Goal: Task Accomplishment & Management: Use online tool/utility

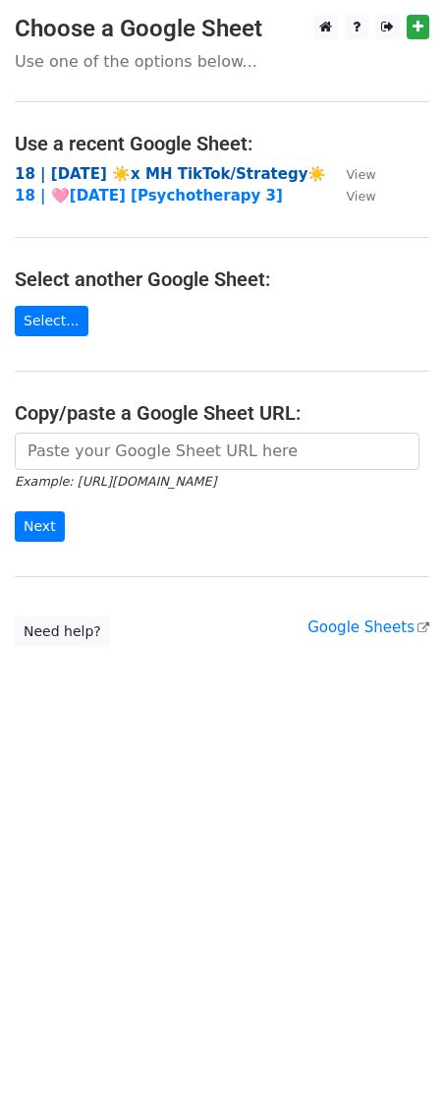
click at [113, 170] on strong "18 | [DATE] ☀️x MH TikTok/Strategy☀️" at bounding box center [171, 174] width 312 height 18
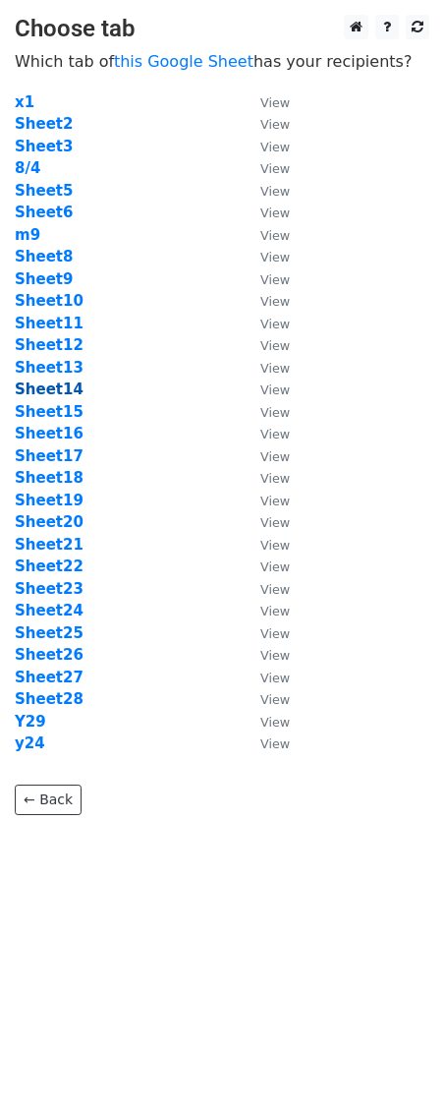
click at [35, 391] on strong "Sheet14" at bounding box center [49, 389] width 69 height 18
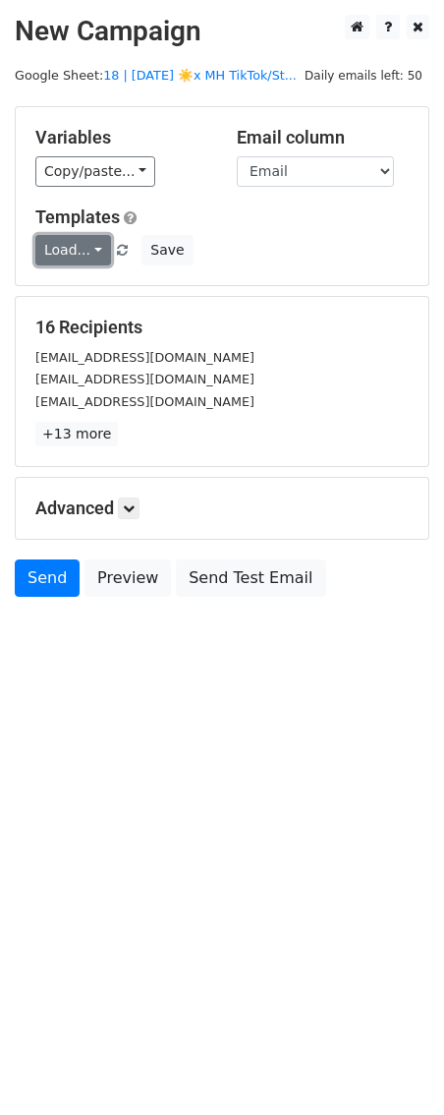
click at [83, 255] on link "Load..." at bounding box center [73, 250] width 76 height 30
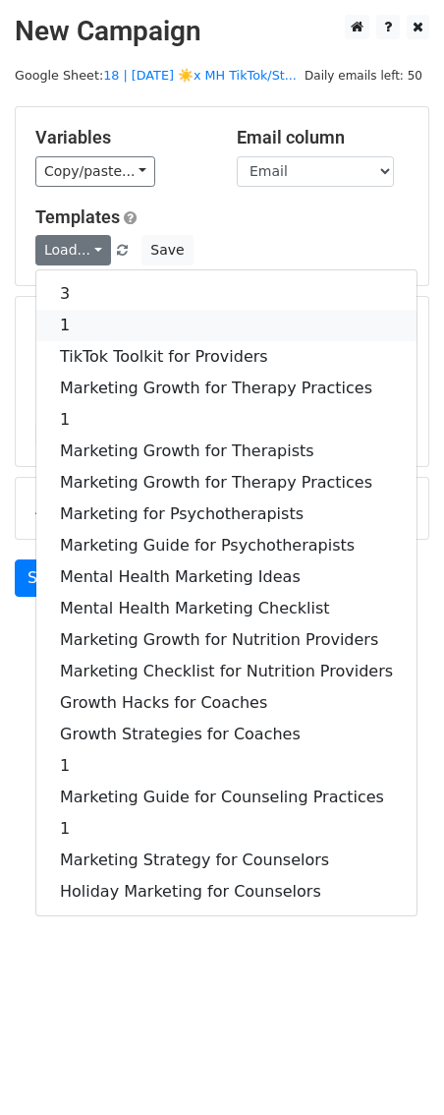
click at [84, 310] on link "1" at bounding box center [226, 325] width 380 height 31
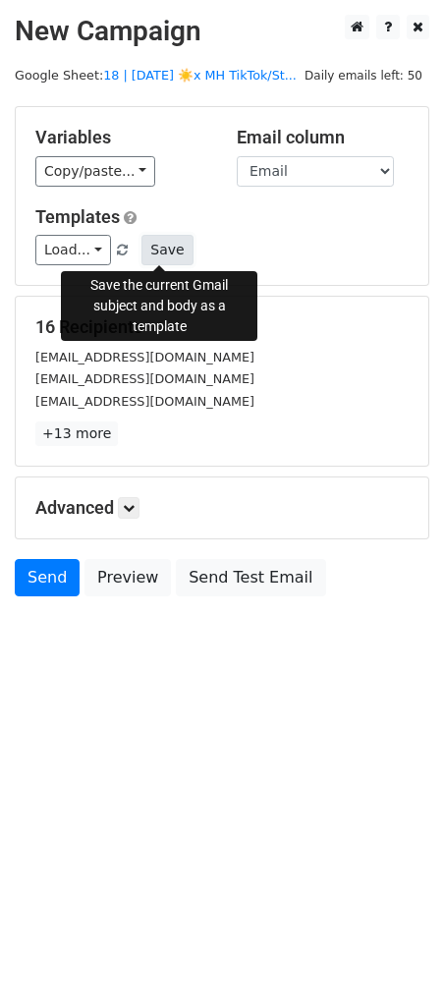
click at [166, 241] on button "Save" at bounding box center [167, 250] width 51 height 30
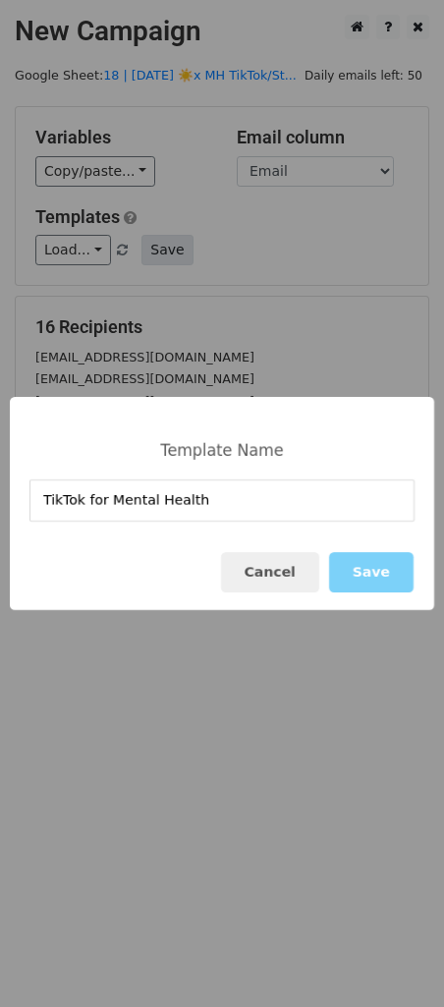
type input "TikTok for Mental Health"
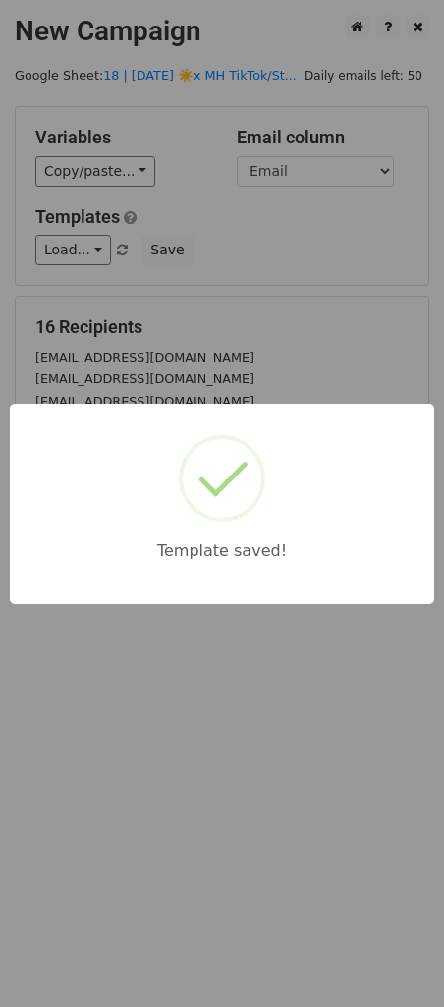
click at [269, 155] on div "Template saved!" at bounding box center [222, 503] width 444 height 1007
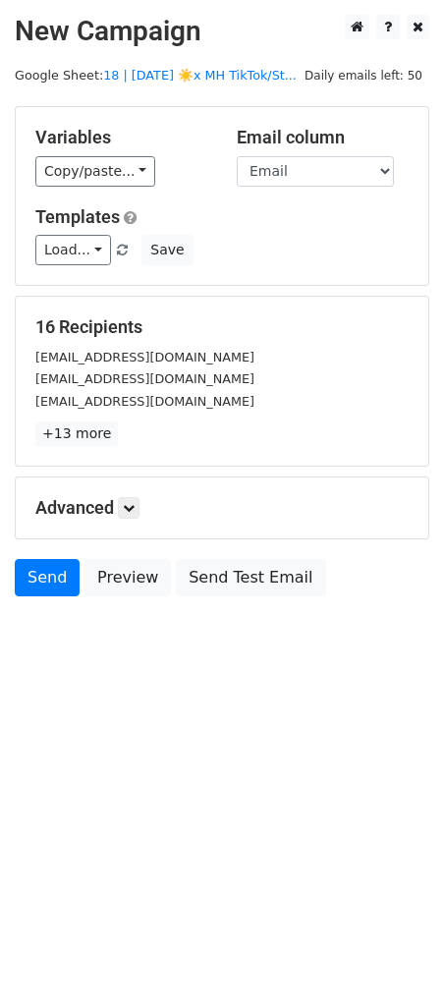
click at [256, 87] on main "New Campaign Daily emails left: 50 Google Sheet: 18 | AUG 4 ☀️x MH TikTok/St...…" at bounding box center [222, 311] width 444 height 592
click at [139, 505] on link at bounding box center [129, 508] width 22 height 22
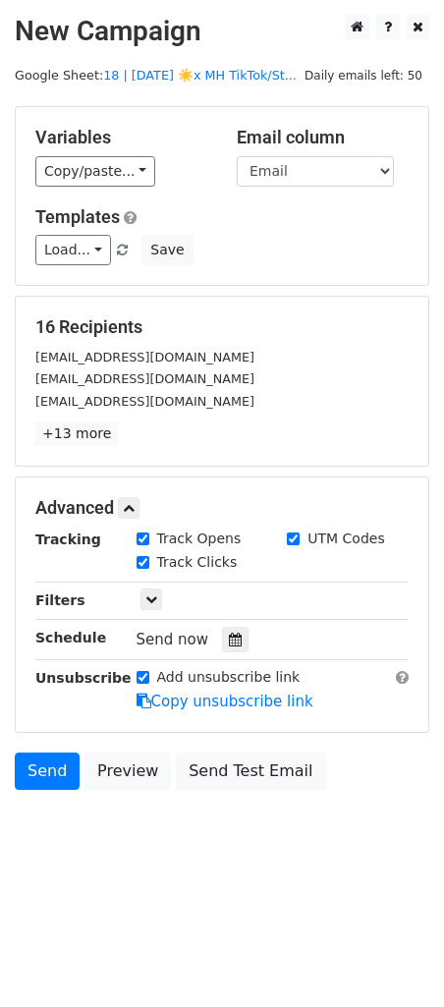
click at [227, 651] on div "Tracking Track Opens UTM Codes Track Clicks Filters Only include spreadsheet ro…" at bounding box center [221, 621] width 373 height 184
click at [229, 641] on icon at bounding box center [235, 640] width 13 height 14
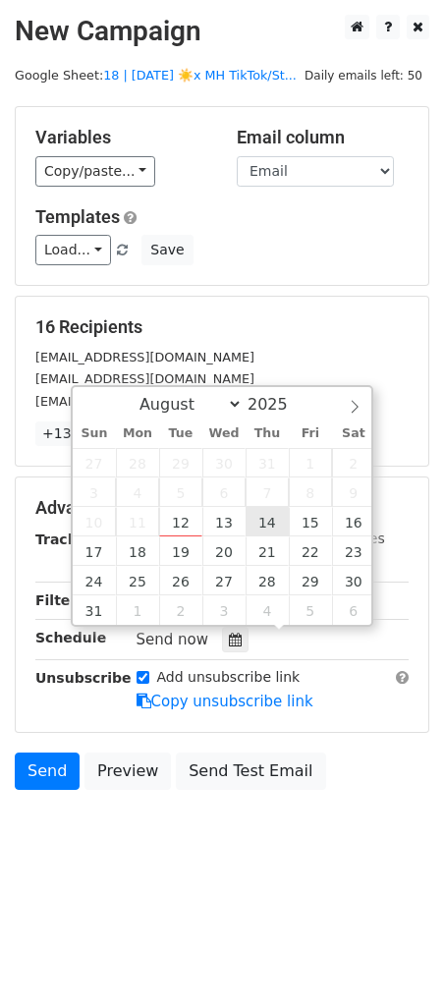
type input "2025-08-14 12:00"
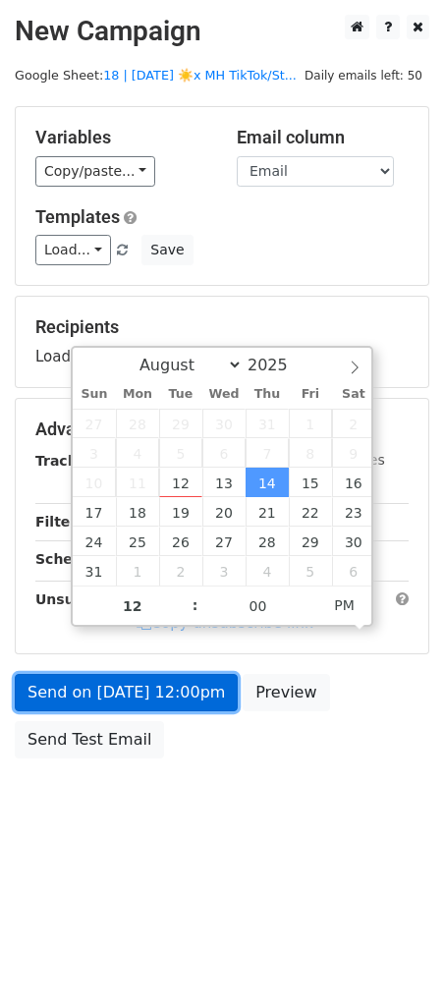
click at [188, 703] on link "Send on Aug 14 at 12:00pm" at bounding box center [126, 692] width 223 height 37
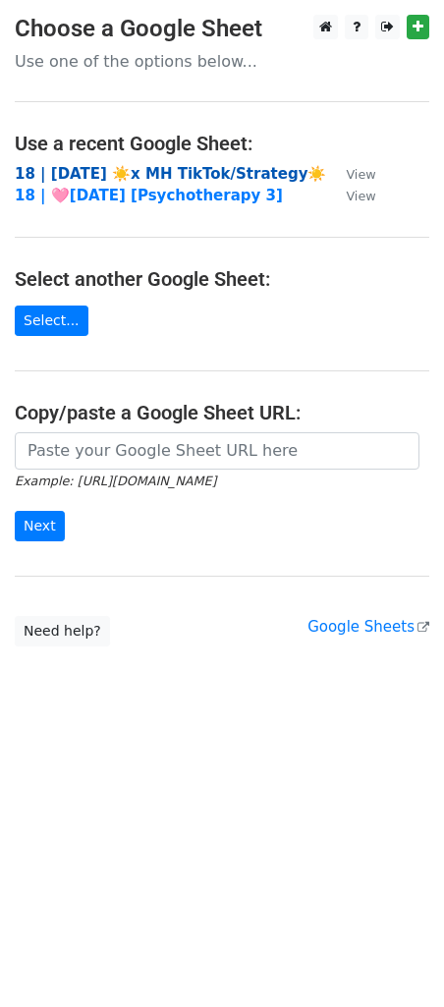
click at [170, 175] on strong "18 | [DATE] ☀️x MH TikTok/Strategy☀️" at bounding box center [171, 174] width 312 height 18
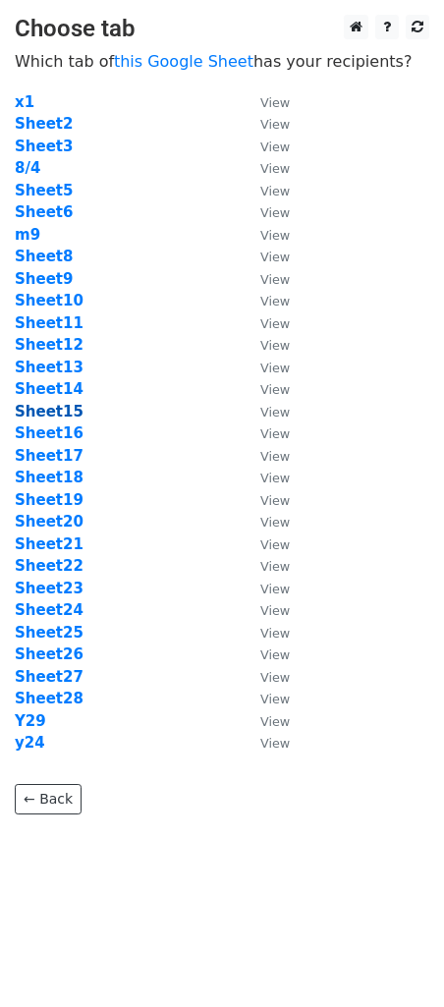
click at [48, 411] on strong "Sheet15" at bounding box center [49, 412] width 69 height 18
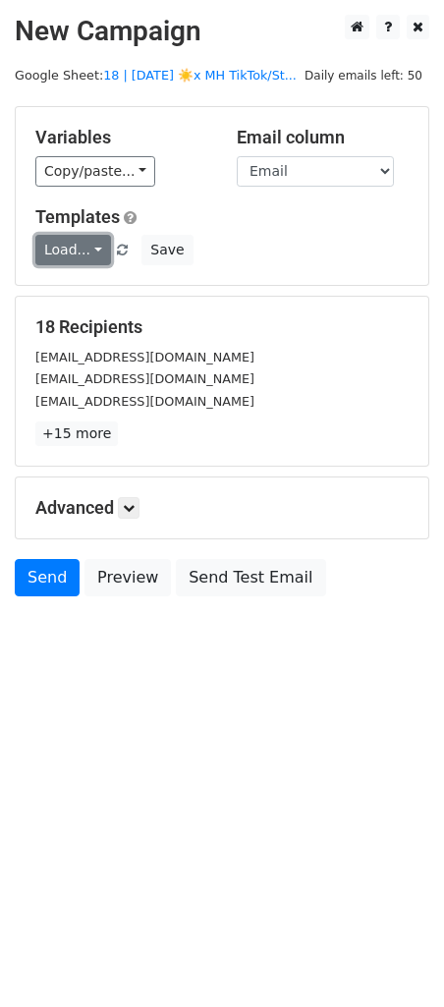
click at [86, 245] on link "Load..." at bounding box center [73, 250] width 76 height 30
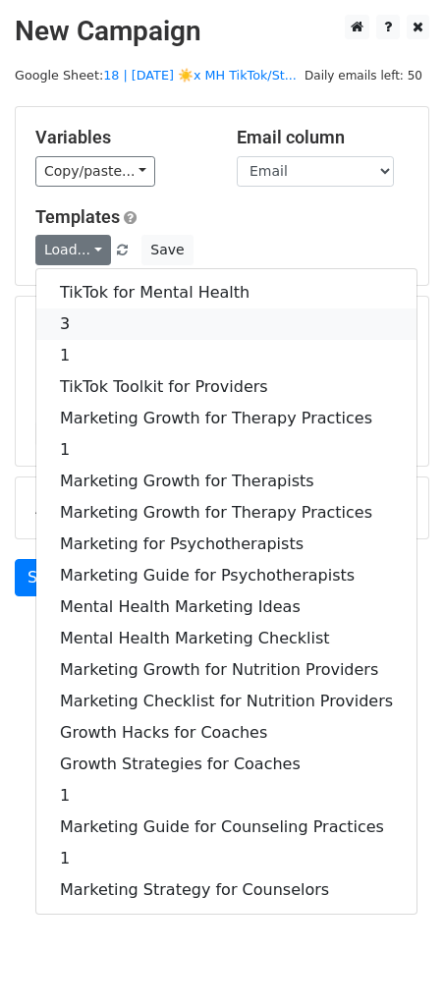
click at [85, 318] on link "3" at bounding box center [226, 324] width 380 height 31
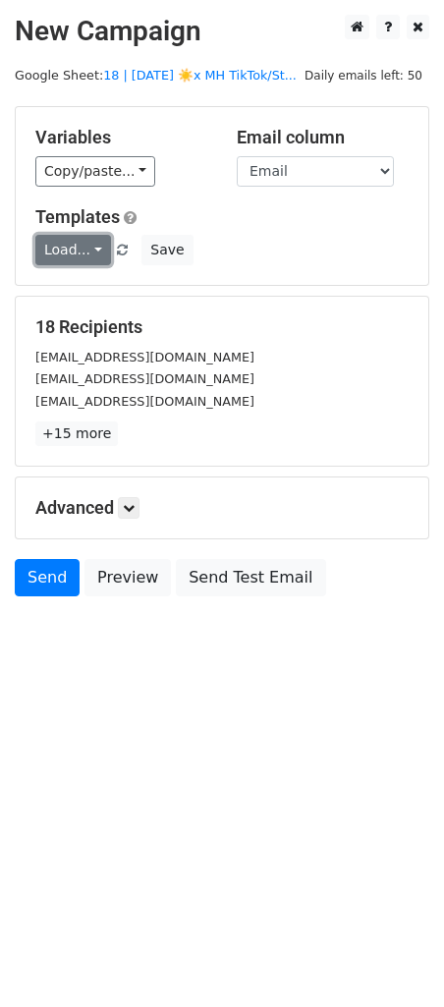
click at [76, 246] on link "Load..." at bounding box center [73, 250] width 76 height 30
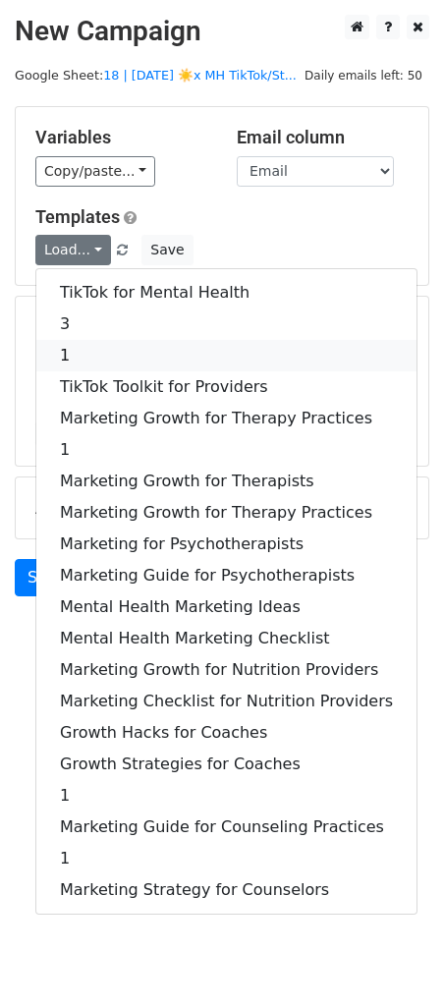
click at [77, 349] on link "1" at bounding box center [226, 355] width 380 height 31
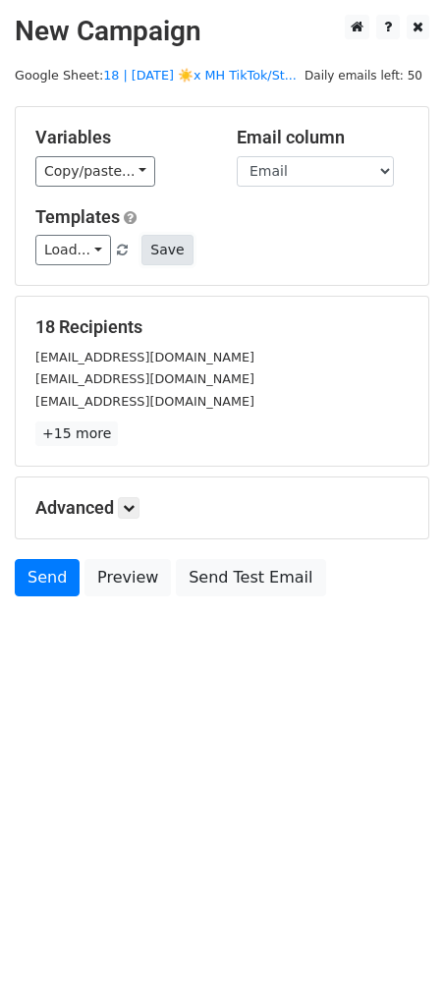
click at [165, 248] on button "Save" at bounding box center [167, 250] width 51 height 30
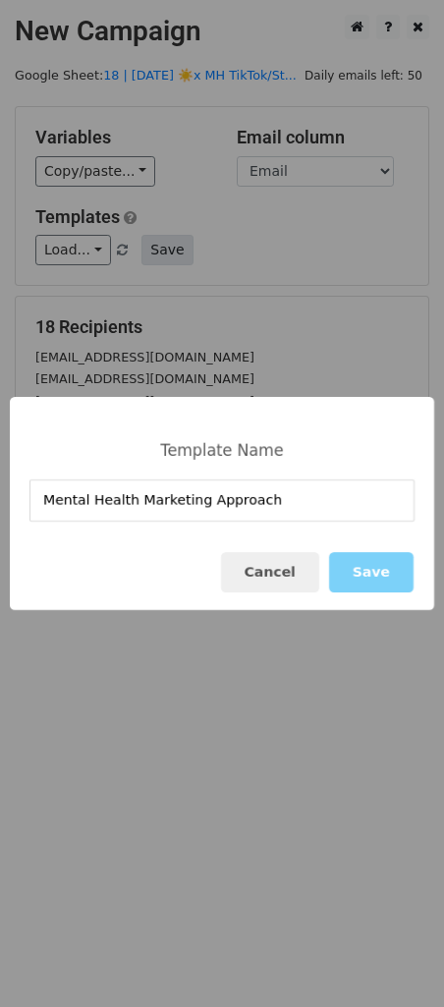
type input "Mental Health Marketing Approach"
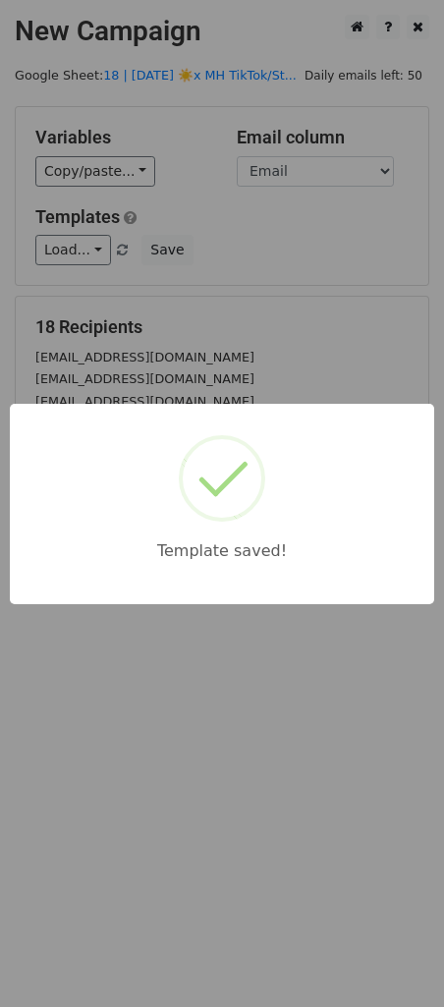
click at [251, 68] on div "Template saved!" at bounding box center [222, 503] width 444 height 1007
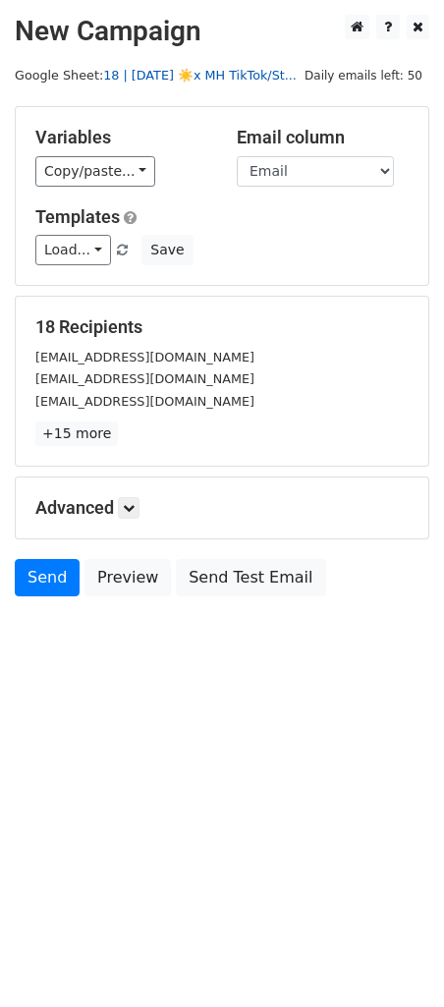
click at [212, 77] on link "18 | [DATE] ☀️x MH TikTok/St..." at bounding box center [200, 75] width 194 height 15
click at [135, 508] on icon at bounding box center [129, 508] width 12 height 12
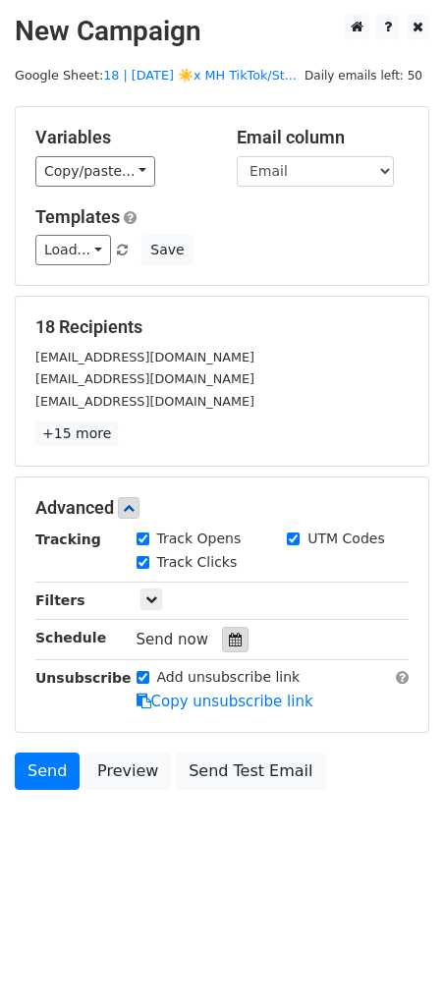
click at [231, 637] on icon at bounding box center [235, 640] width 13 height 14
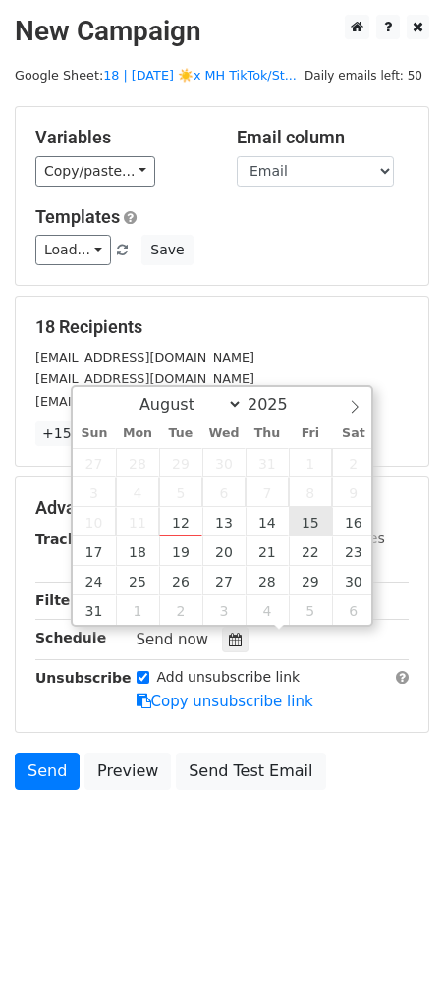
type input "2025-08-15 12:00"
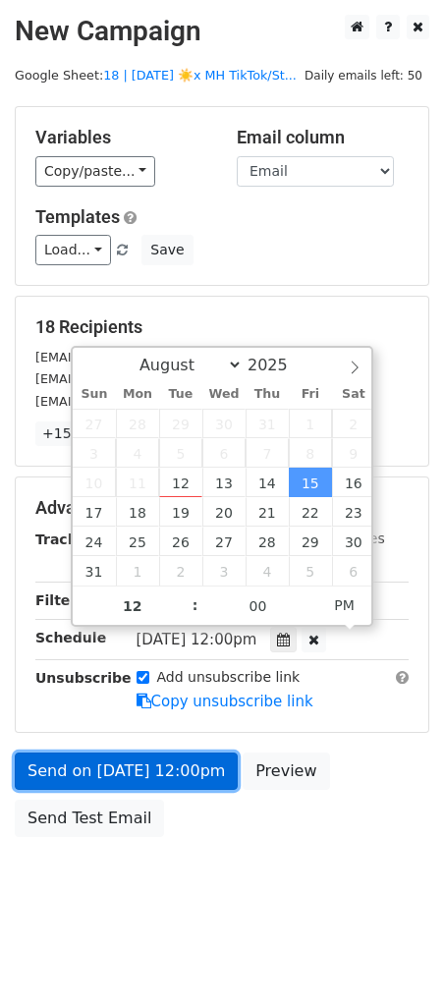
click at [129, 786] on link "Send on Aug 15 at 12:00pm" at bounding box center [126, 771] width 223 height 37
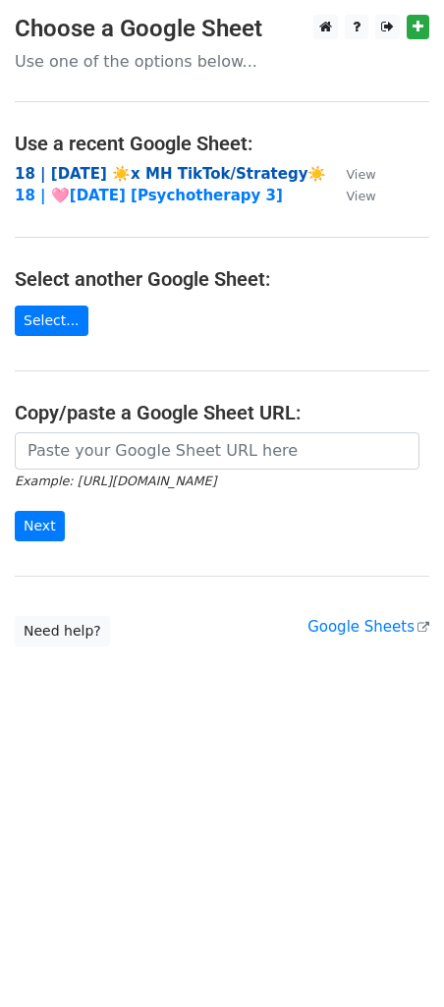
click at [82, 176] on strong "18 | [DATE] ☀️x MH TikTok/Strategy☀️" at bounding box center [171, 174] width 312 height 18
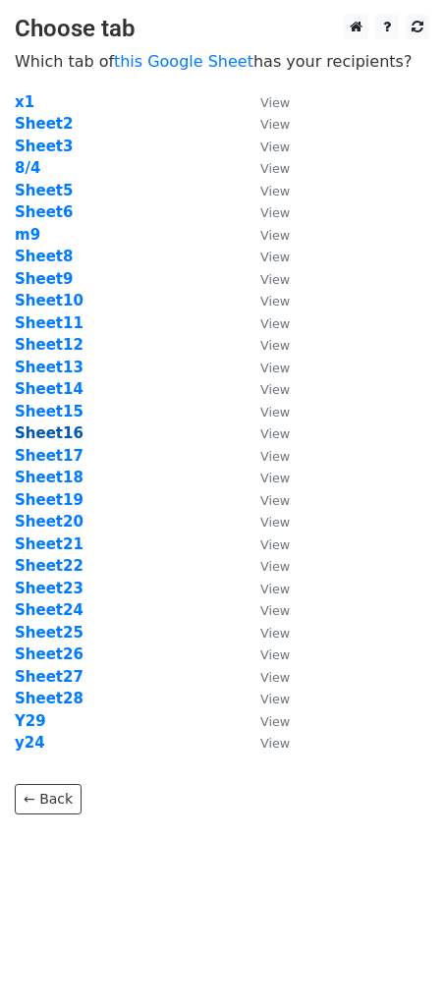
click at [51, 429] on strong "Sheet16" at bounding box center [49, 434] width 69 height 18
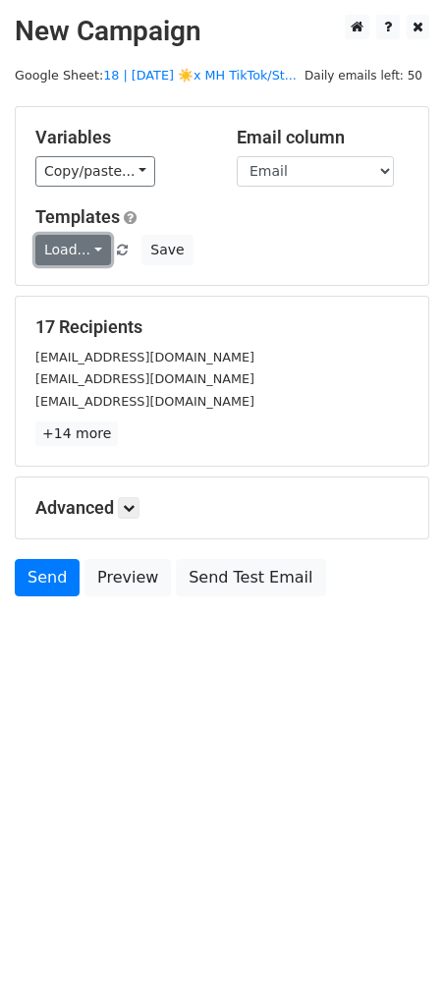
click at [70, 256] on link "Load..." at bounding box center [73, 250] width 76 height 30
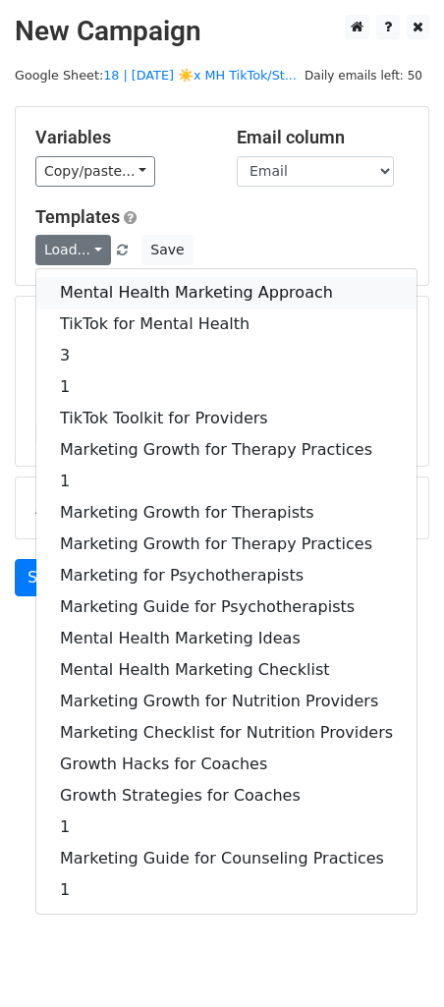
click at [71, 287] on link "Mental Health Marketing Approach" at bounding box center [226, 292] width 380 height 31
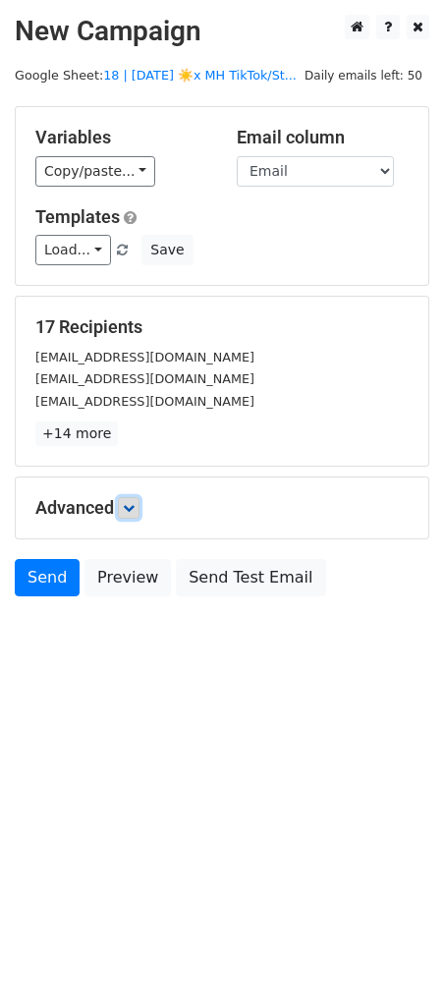
click at [135, 510] on icon at bounding box center [129, 508] width 12 height 12
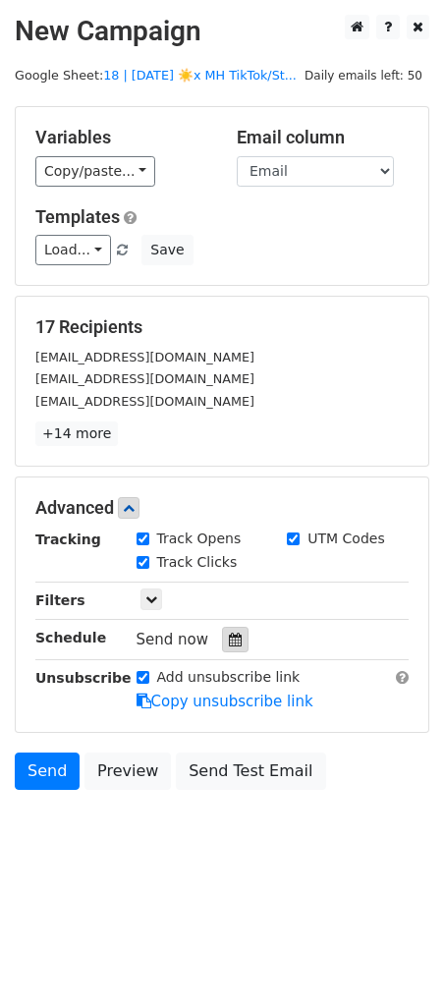
click at [222, 638] on div at bounding box center [235, 640] width 27 height 26
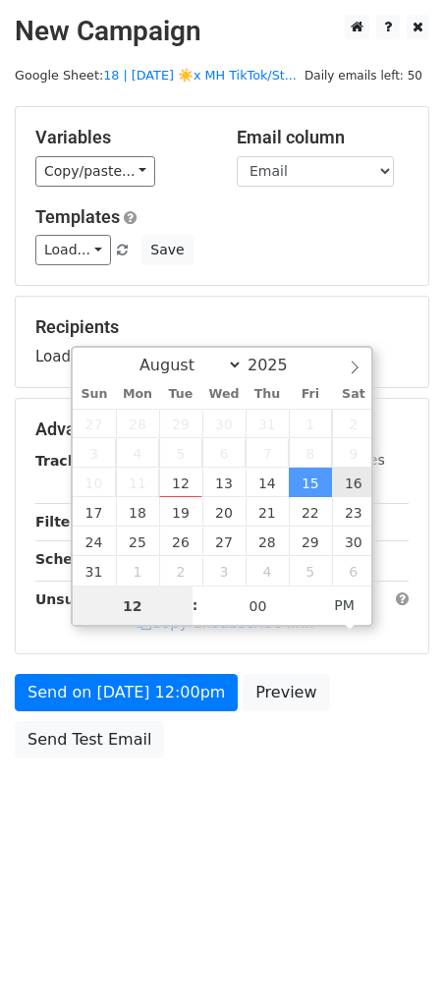
type input "2025-08-16 12:00"
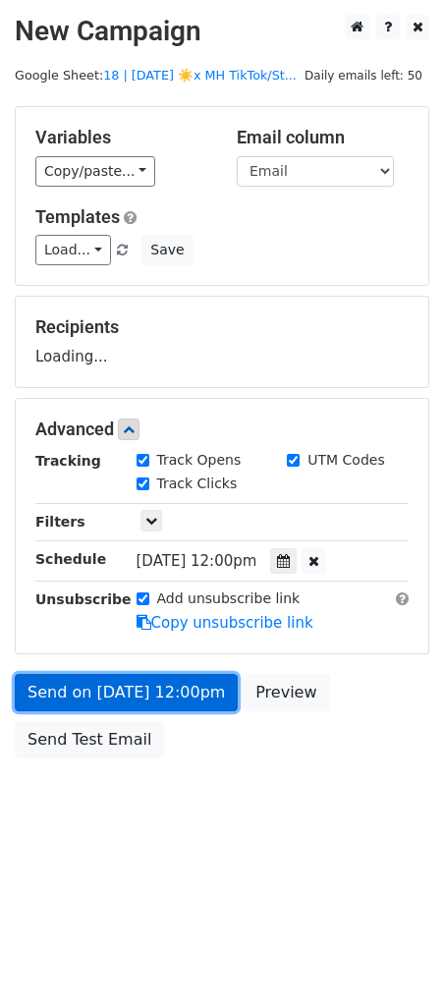
click at [197, 676] on form "Variables Copy/paste... {{Email}} Email column Email Templates Load... Mental H…" at bounding box center [222, 437] width 415 height 662
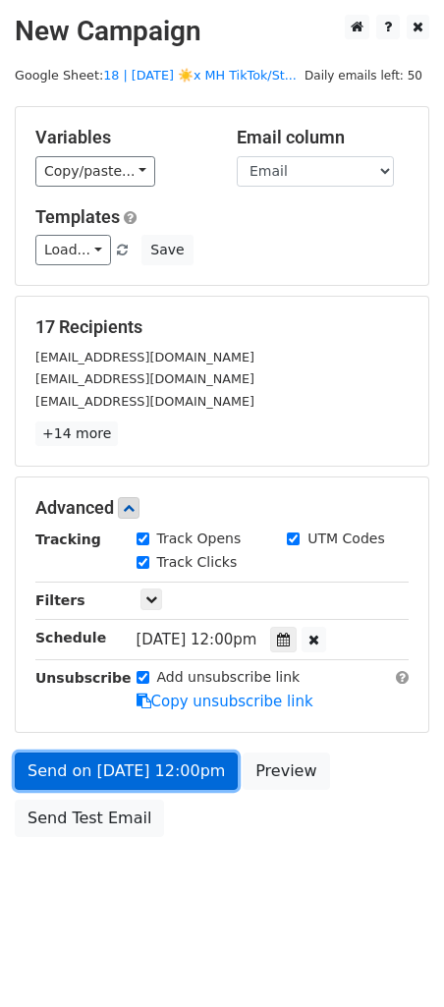
click at [108, 753] on link "Send on Aug 16 at 12:00pm" at bounding box center [126, 771] width 223 height 37
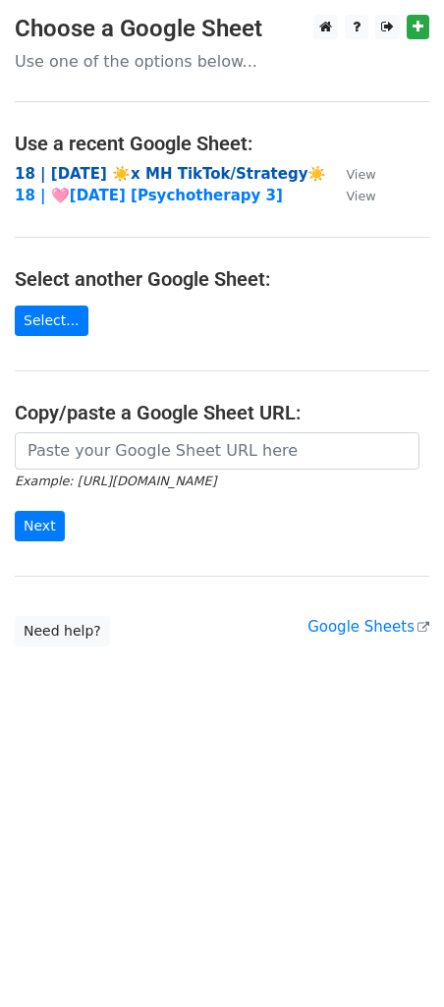
click at [98, 166] on strong "18 | [DATE] ☀️x MH TikTok/Strategy☀️" at bounding box center [171, 174] width 312 height 18
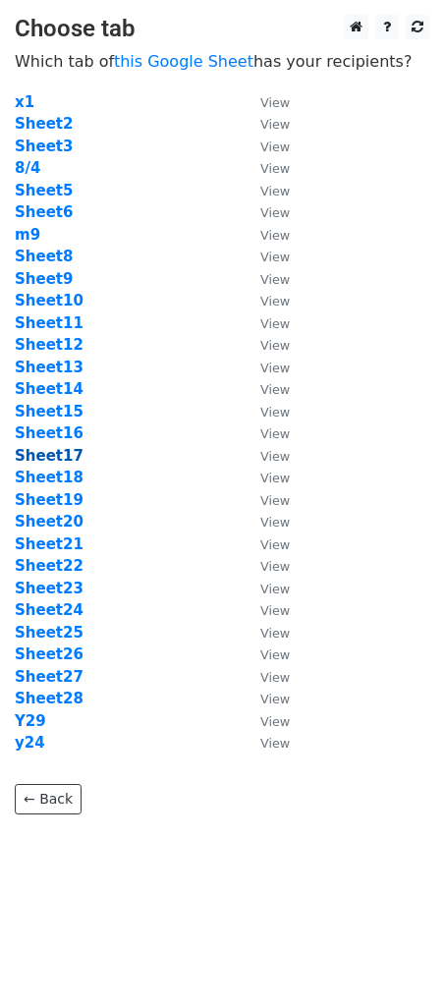
click at [53, 455] on strong "Sheet17" at bounding box center [49, 456] width 69 height 18
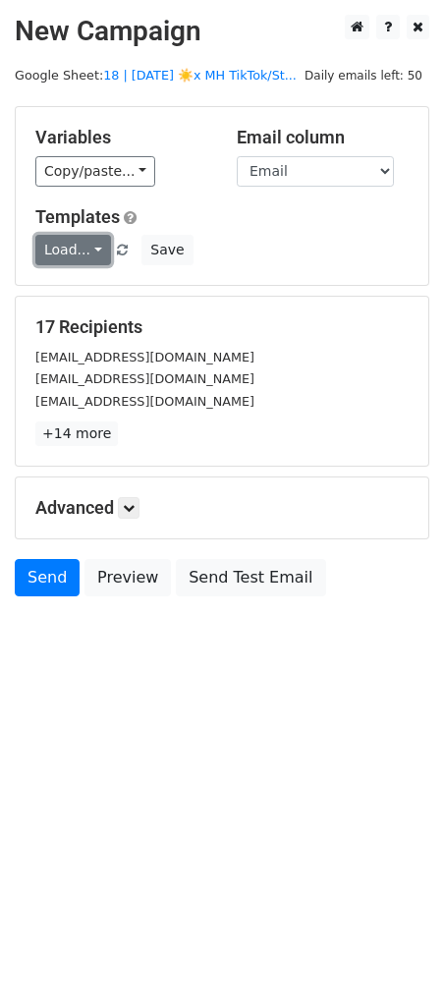
click at [85, 239] on link "Load..." at bounding box center [73, 250] width 76 height 30
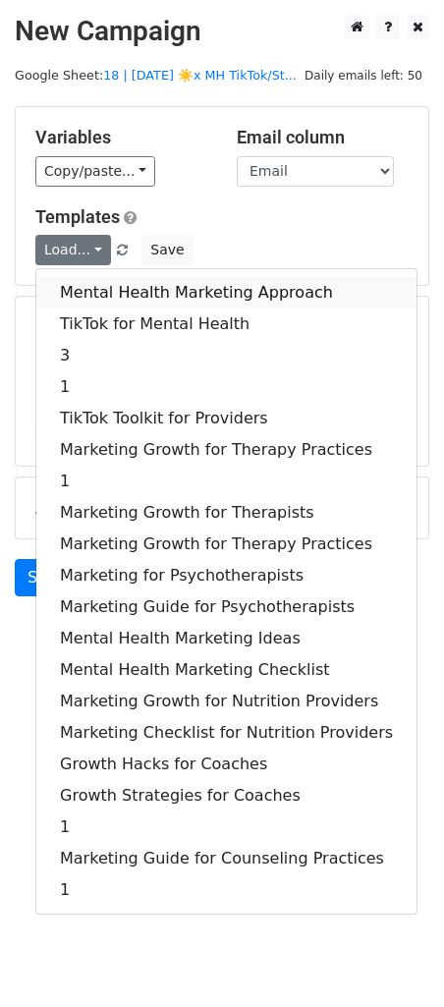
click at [87, 283] on link "Mental Health Marketing Approach" at bounding box center [226, 292] width 380 height 31
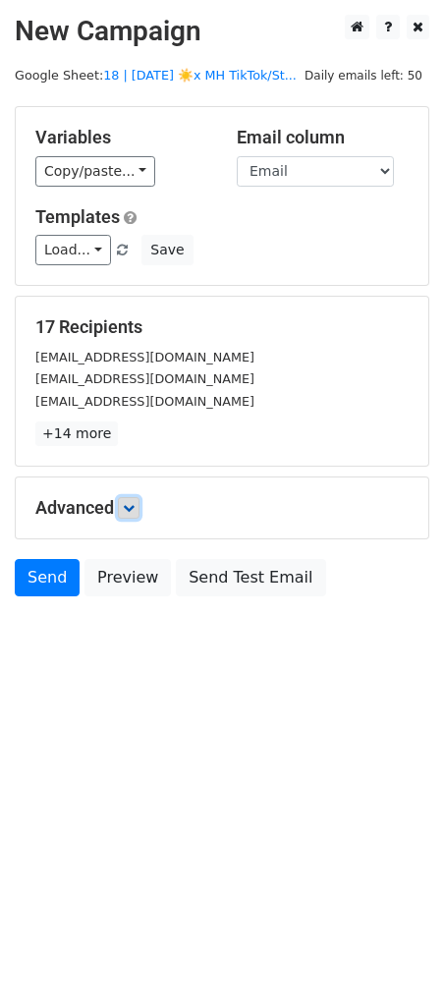
click at [132, 504] on icon at bounding box center [129, 508] width 12 height 12
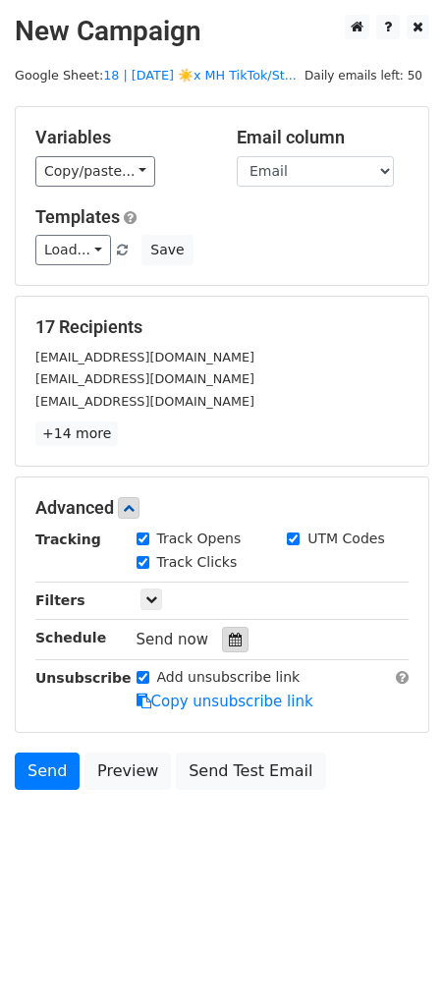
click at [229, 642] on icon at bounding box center [235, 640] width 13 height 14
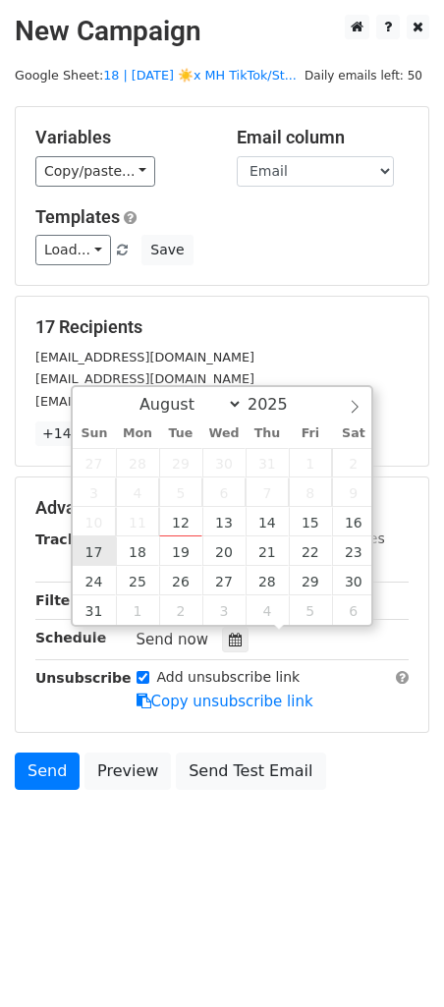
type input "2025-08-17 12:00"
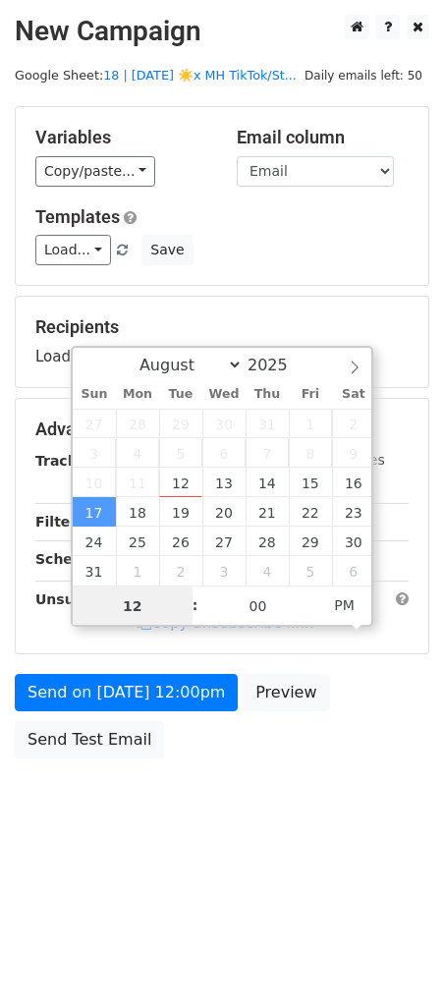
type input "2"
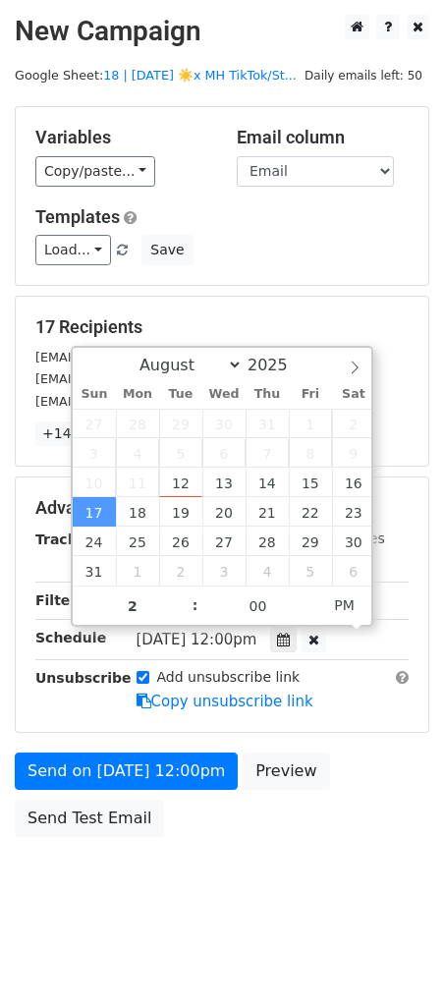
type input "2025-08-17 14:00"
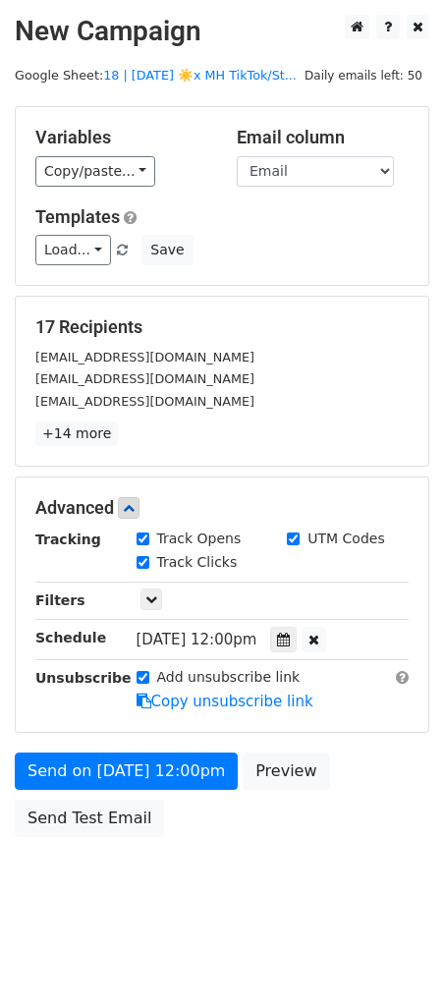
click at [122, 710] on div "Add unsubscribe link Copy unsubscribe link" at bounding box center [273, 689] width 303 height 45
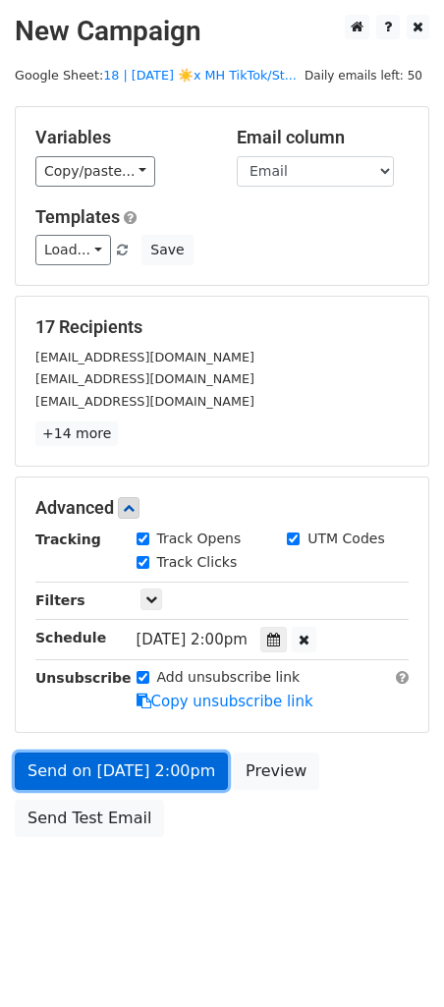
click at [115, 759] on link "Send on Aug 17 at 2:00pm" at bounding box center [121, 771] width 213 height 37
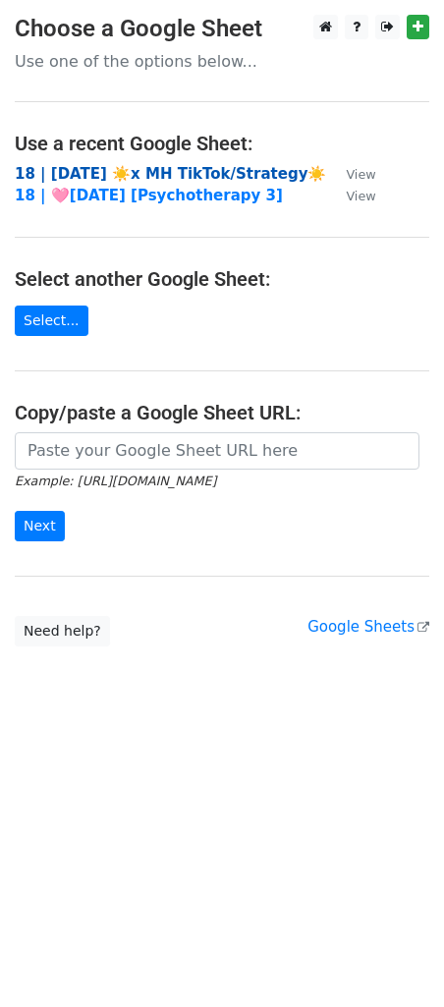
click at [152, 167] on strong "18 | [DATE] ☀️x MH TikTok/Strategy☀️" at bounding box center [171, 174] width 312 height 18
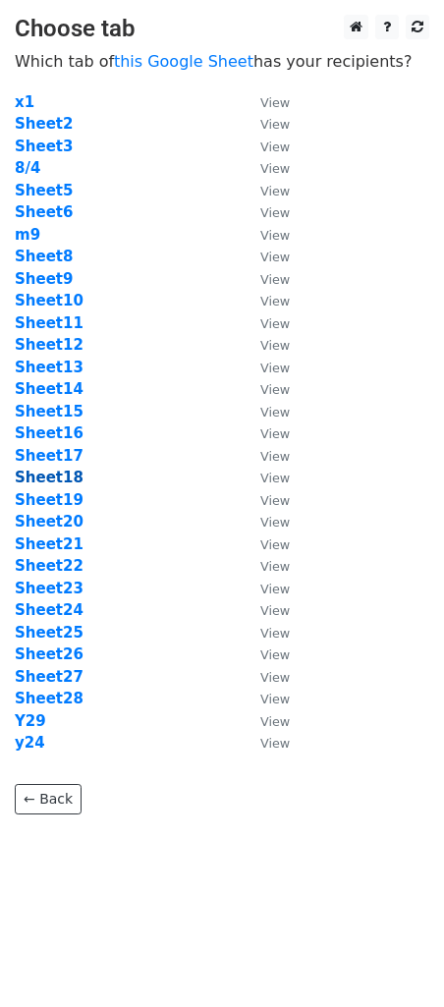
click at [59, 479] on strong "Sheet18" at bounding box center [49, 478] width 69 height 18
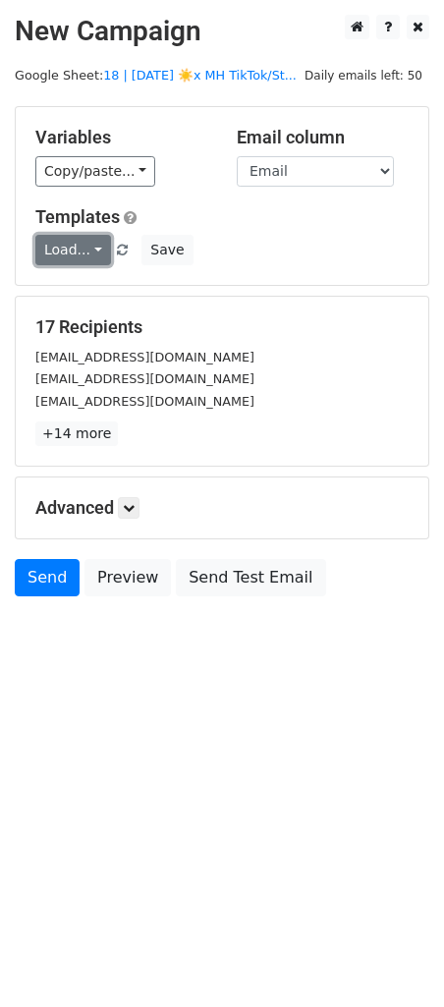
click at [64, 249] on link "Load..." at bounding box center [73, 250] width 76 height 30
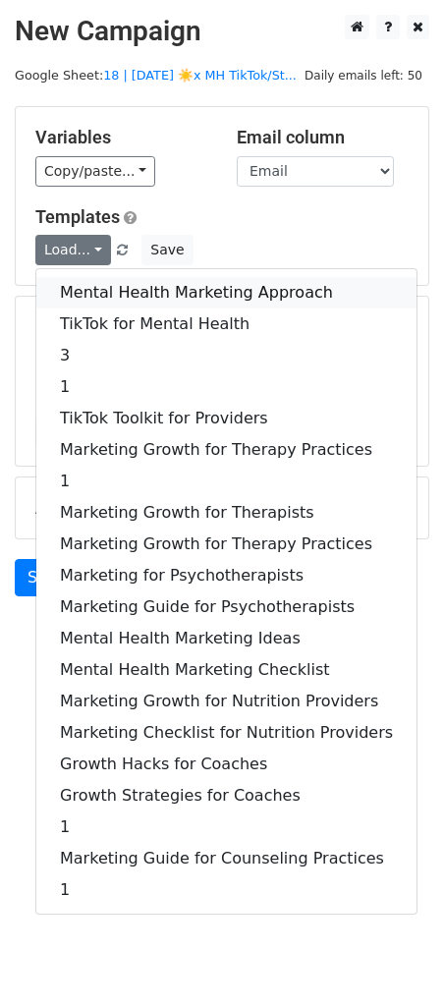
click at [69, 294] on link "Mental Health Marketing Approach" at bounding box center [226, 292] width 380 height 31
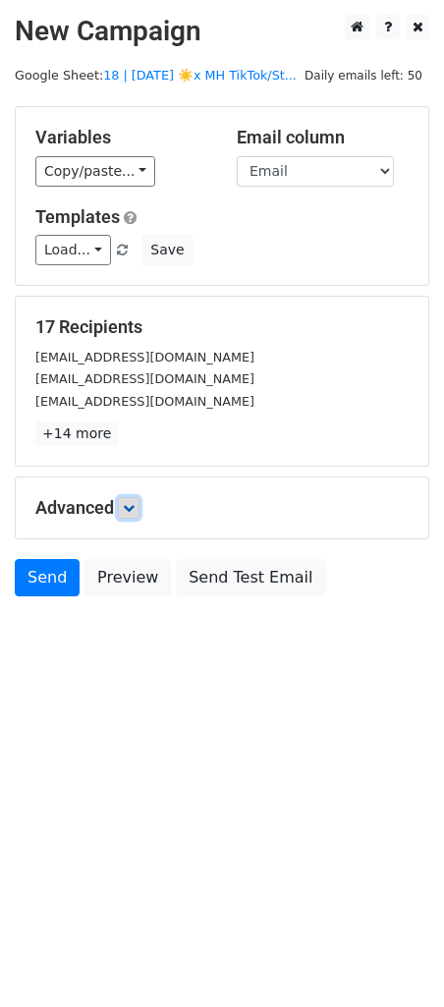
click at [136, 516] on link at bounding box center [129, 508] width 22 height 22
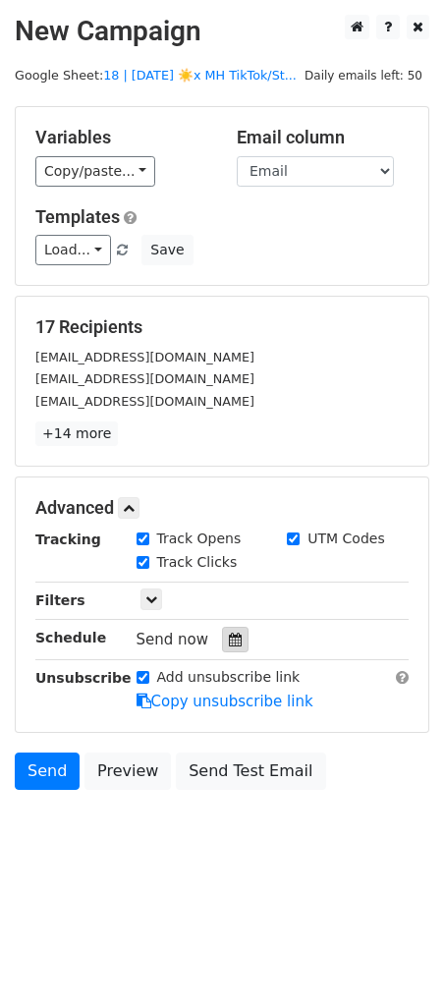
click at [226, 650] on div at bounding box center [235, 640] width 27 height 26
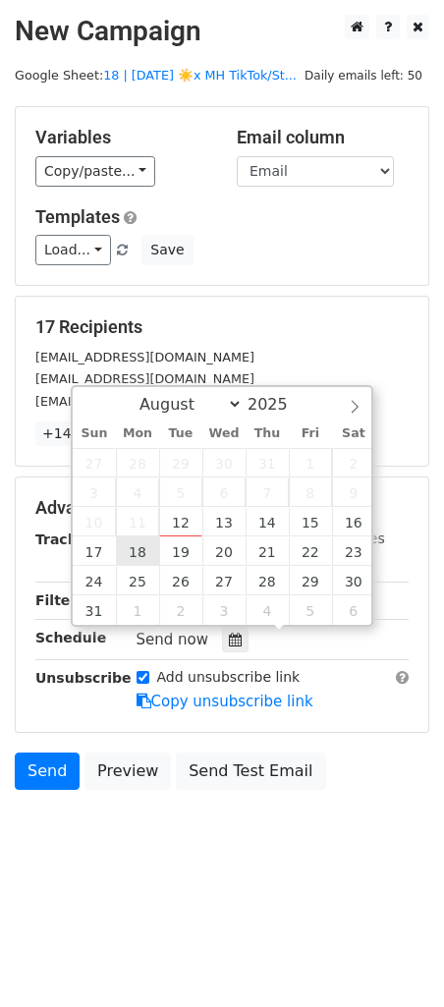
type input "[DATE] 12:00"
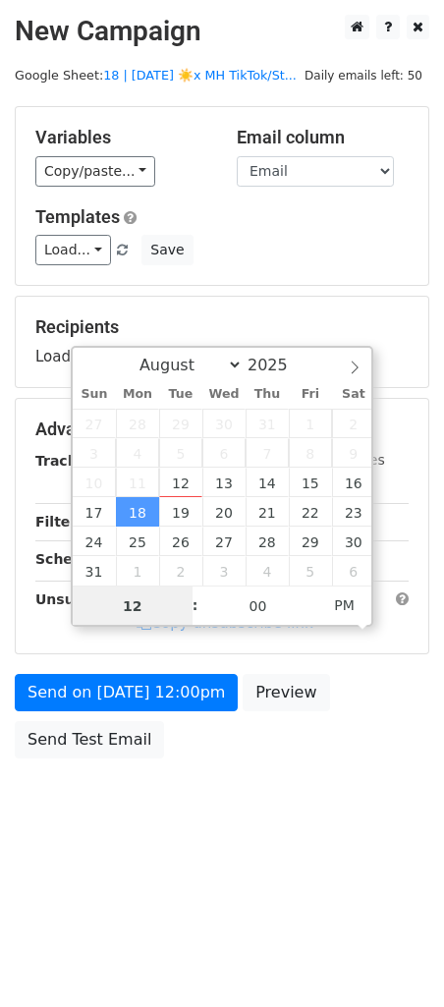
type input "3"
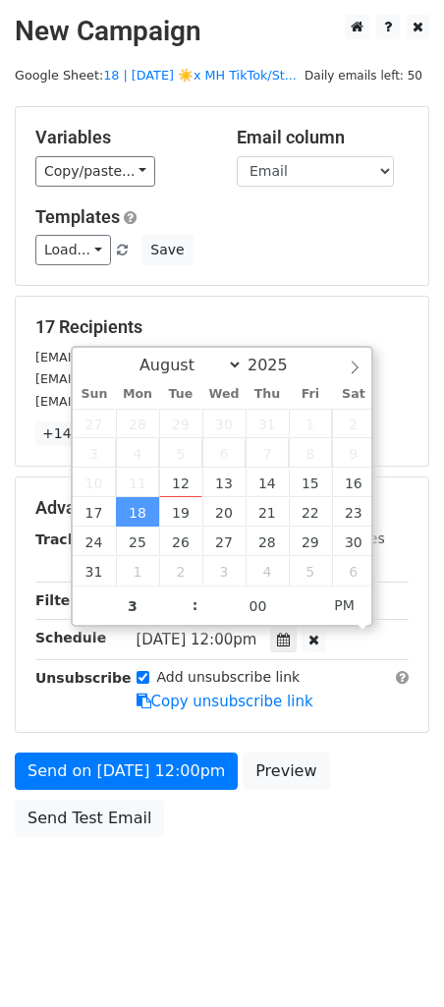
type input "[DATE] 15:00"
click at [119, 691] on div "Unsubscribe" at bounding box center [71, 689] width 101 height 45
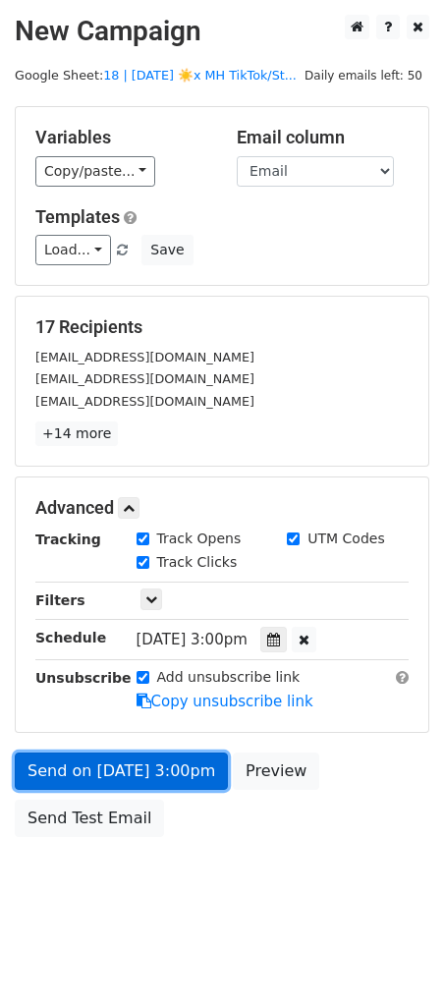
click at [107, 753] on link "Send on [DATE] 3:00pm" at bounding box center [121, 771] width 213 height 37
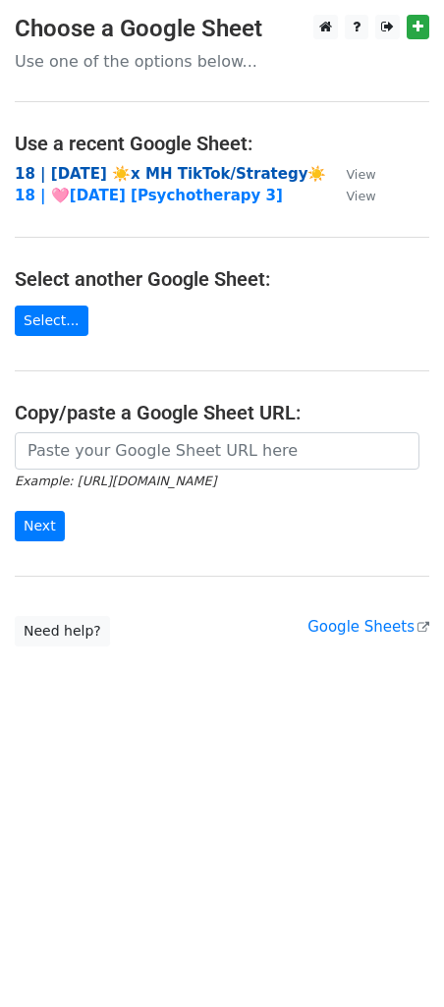
click at [112, 176] on strong "18 | AUG 4 ☀️x MH TikTok/Strategy☀️" at bounding box center [171, 174] width 312 height 18
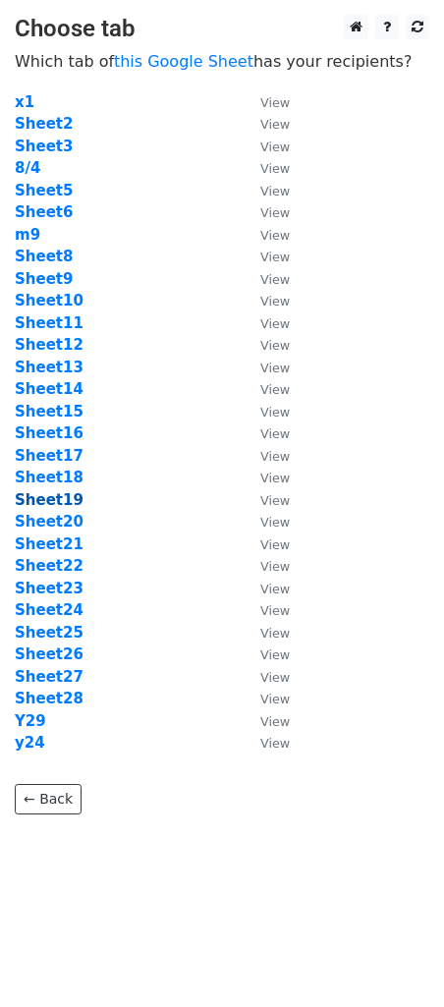
click at [55, 501] on strong "Sheet19" at bounding box center [49, 500] width 69 height 18
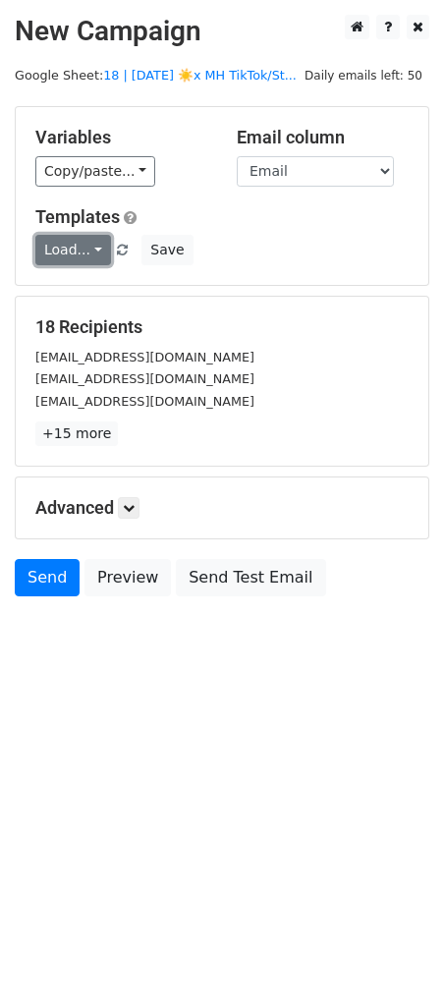
click at [98, 250] on link "Load..." at bounding box center [73, 250] width 76 height 30
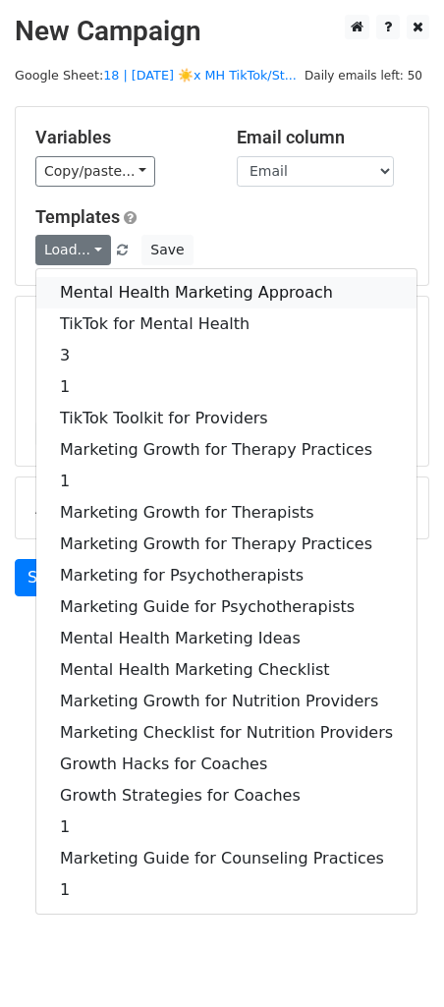
click at [90, 280] on link "Mental Health Marketing Approach" at bounding box center [226, 292] width 380 height 31
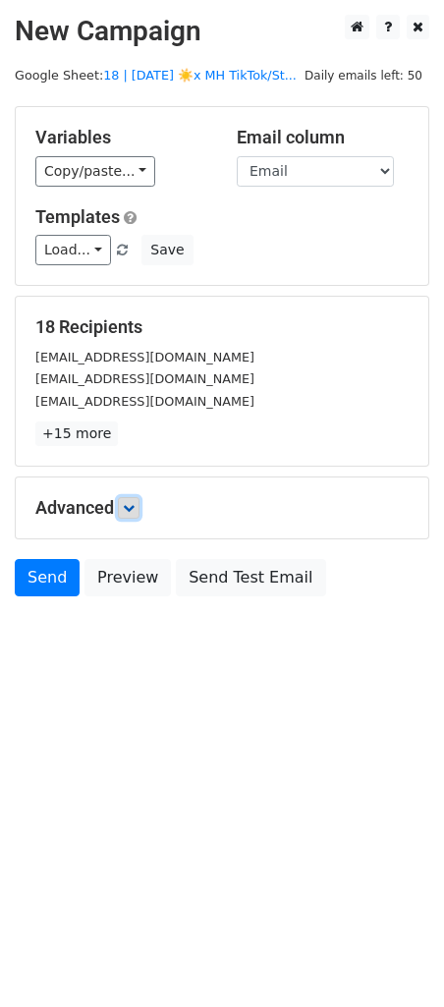
click at [135, 506] on icon at bounding box center [129, 508] width 12 height 12
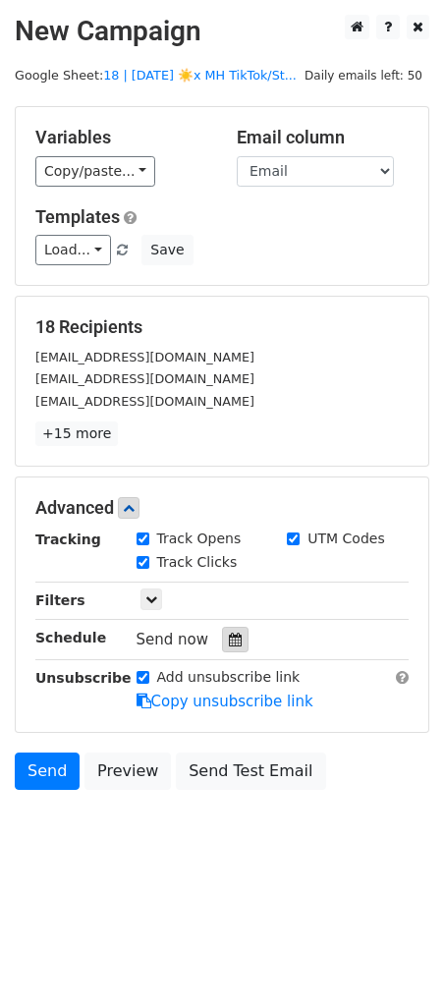
drag, startPoint x: 213, startPoint y: 618, endPoint x: 219, endPoint y: 633, distance: 15.9
click at [216, 621] on div "Tracking Track Opens UTM Codes Track Clicks Filters Only include spreadsheet ro…" at bounding box center [221, 621] width 373 height 184
click at [229, 636] on icon at bounding box center [235, 640] width 13 height 14
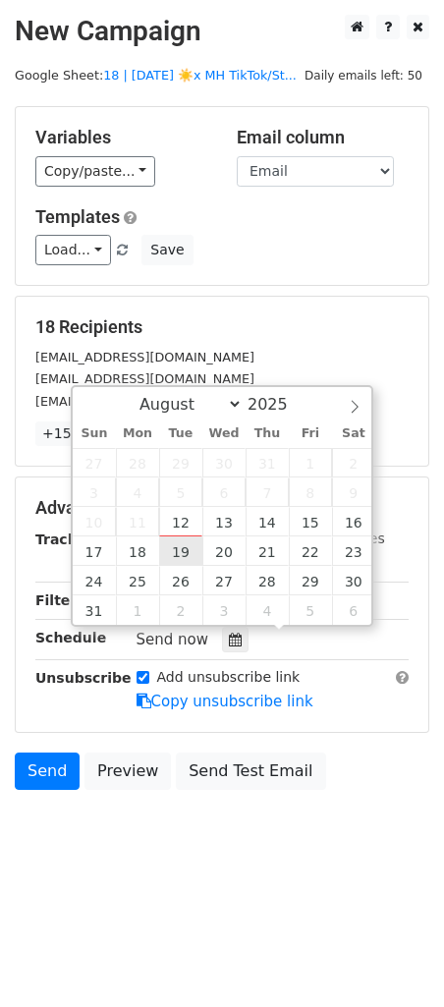
type input "[DATE] 12:00"
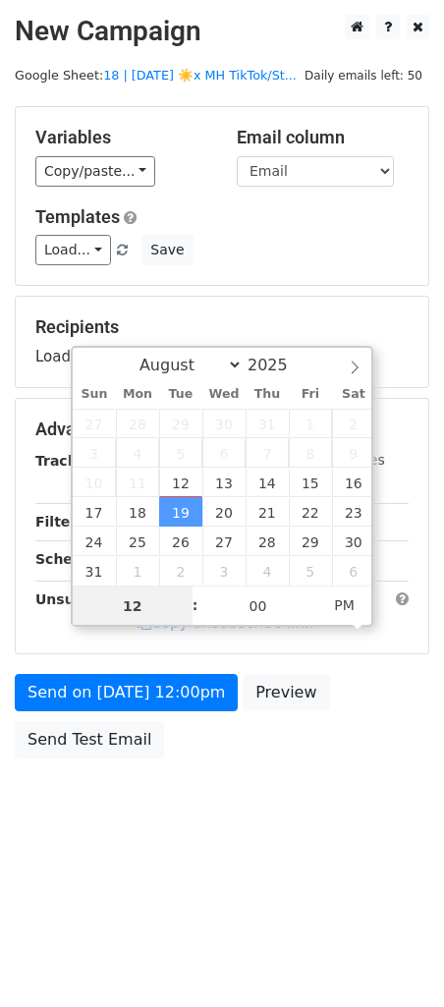
type input "3"
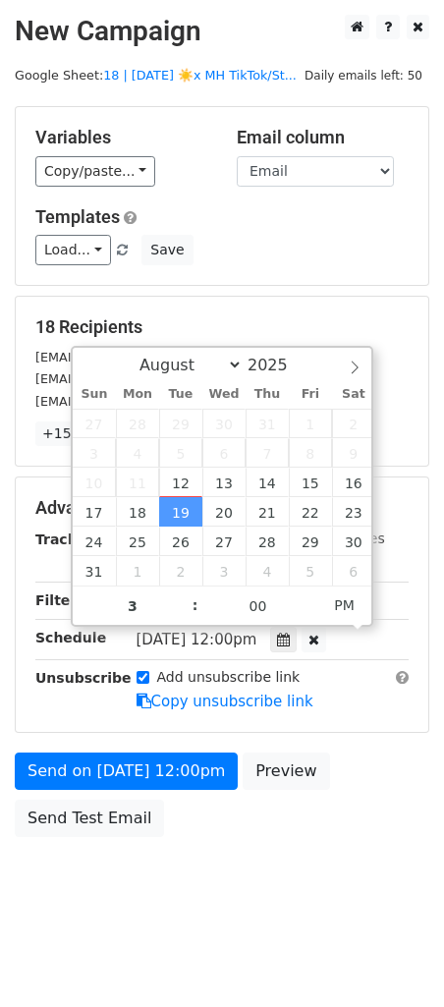
type input "[DATE] 15:00"
click at [130, 715] on div "Advanced Tracking Track Opens UTM Codes Track Clicks Filters Only include sprea…" at bounding box center [222, 605] width 413 height 255
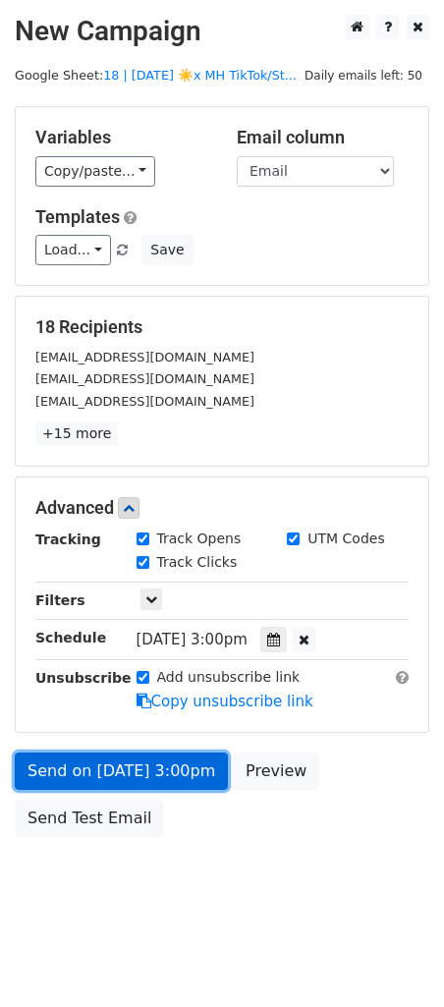
click at [115, 753] on link "Send on [DATE] 3:00pm" at bounding box center [121, 771] width 213 height 37
